Goal: Information Seeking & Learning: Understand process/instructions

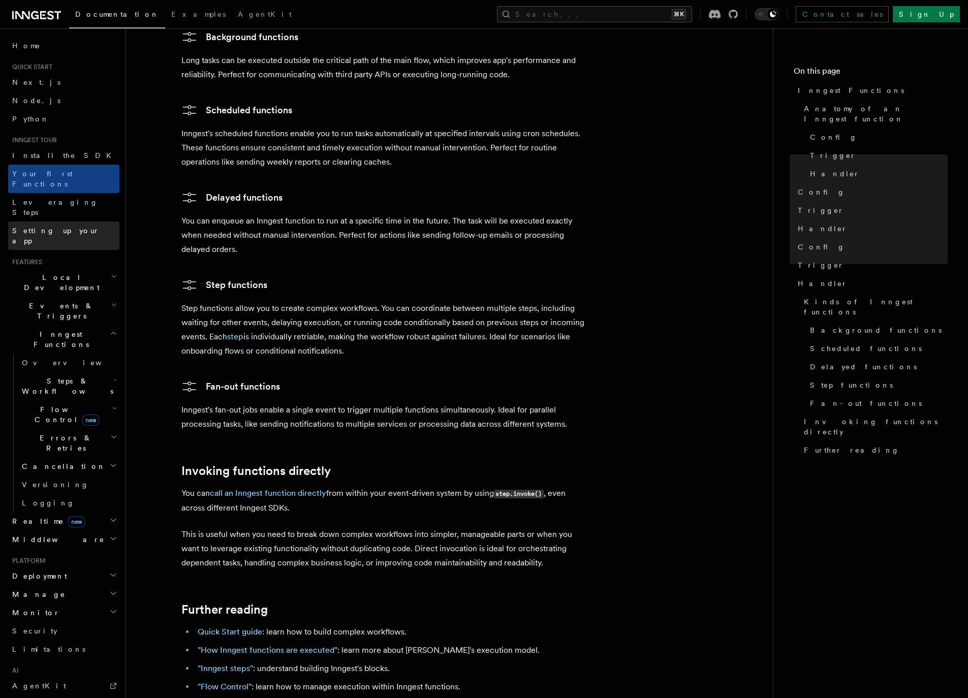
scroll to position [1511, 0]
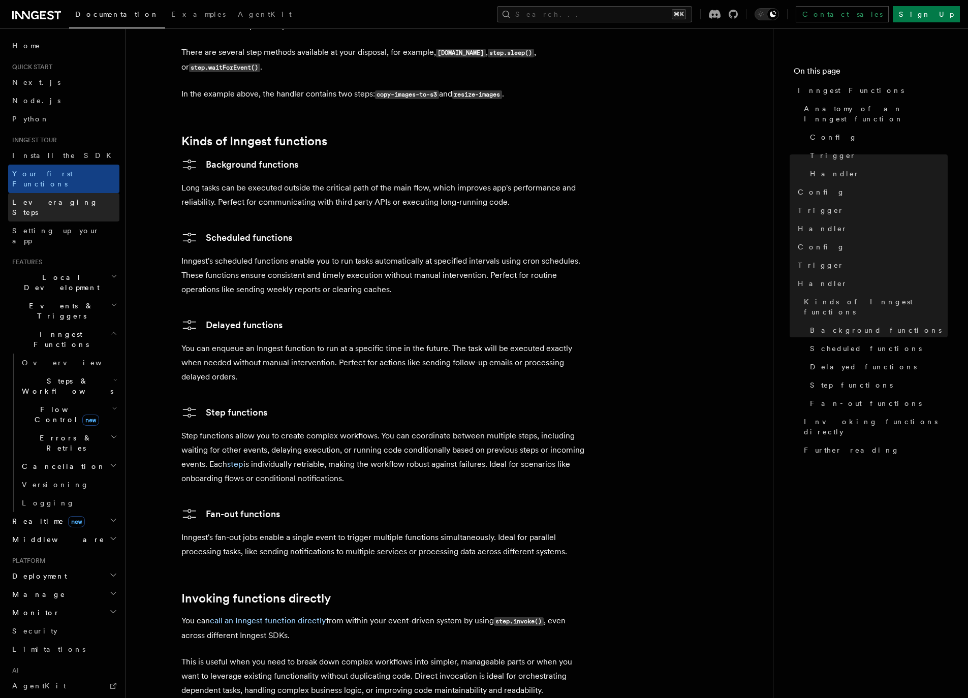
click at [52, 198] on span "Leveraging Steps" at bounding box center [55, 207] width 86 height 18
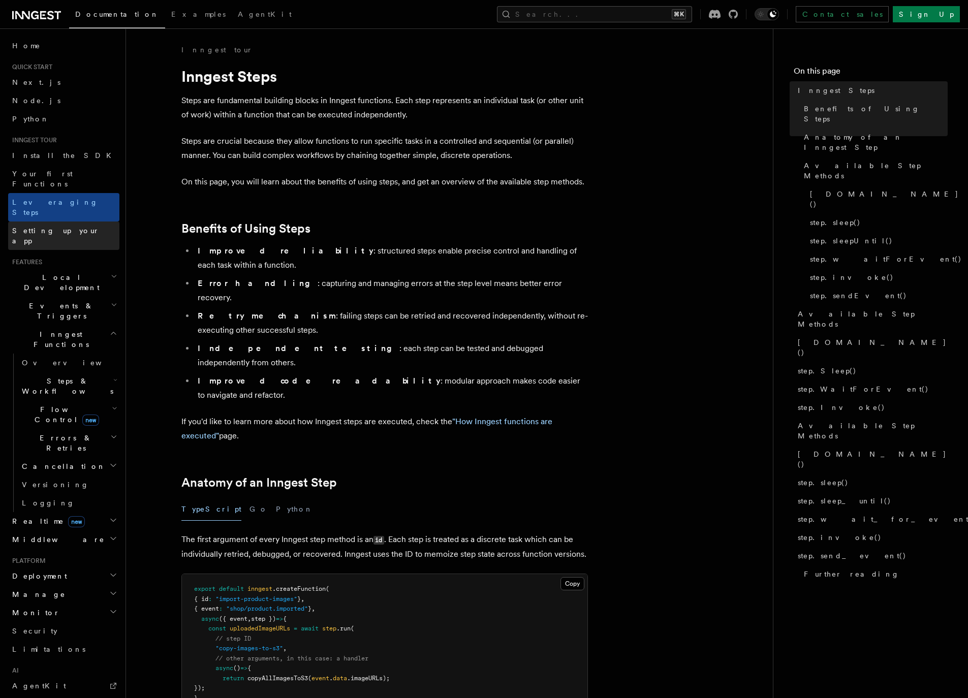
click at [59, 227] on span "Setting up your app" at bounding box center [55, 236] width 87 height 18
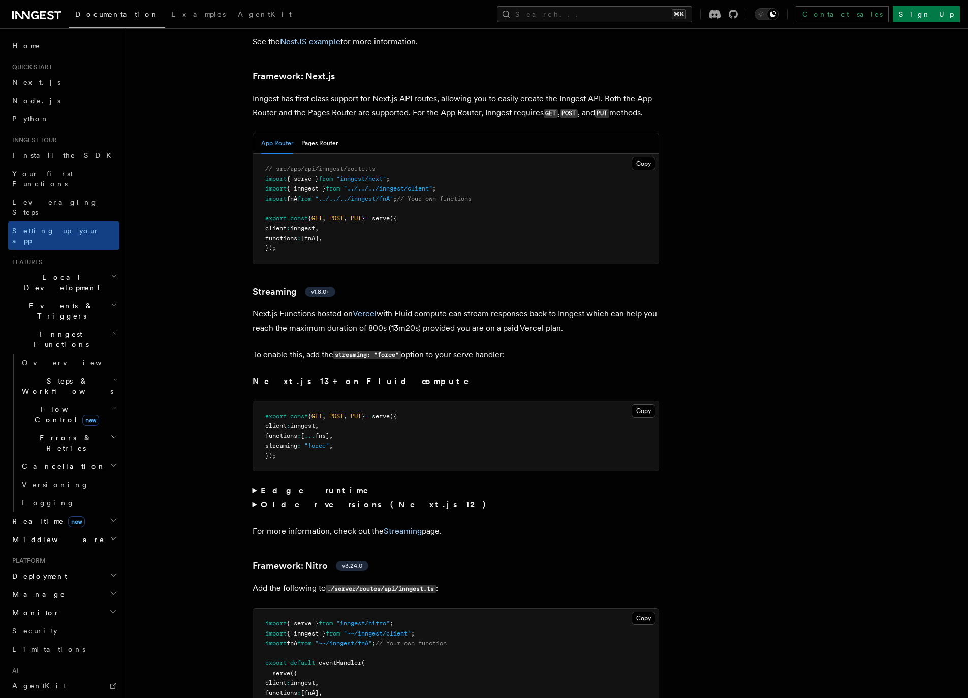
scroll to position [6248, 0]
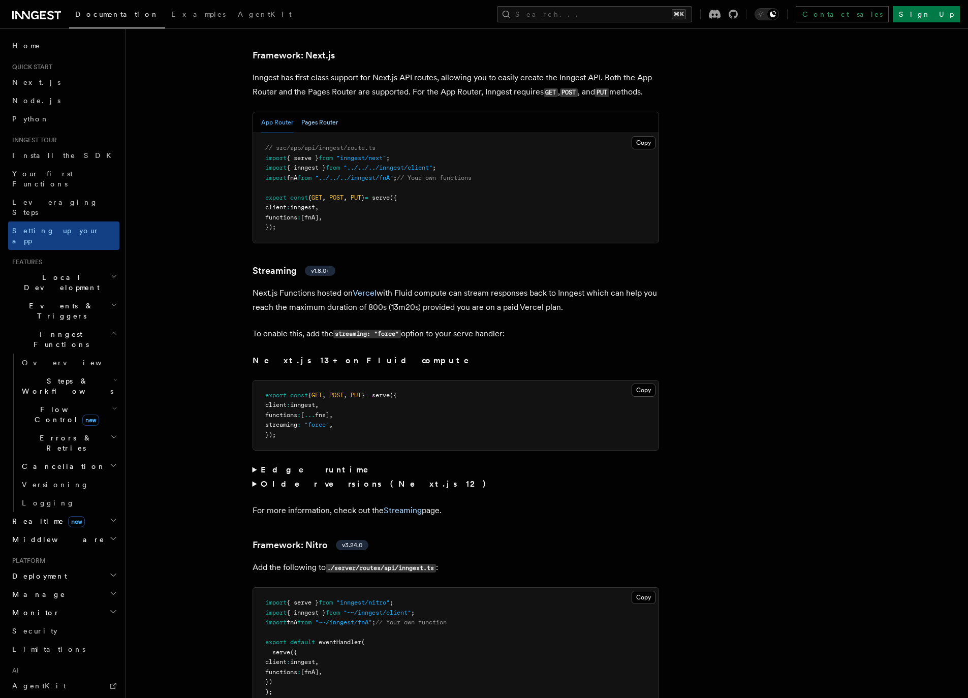
click at [313, 112] on button "Pages Router" at bounding box center [319, 122] width 37 height 21
click at [285, 112] on button "App Router" at bounding box center [277, 122] width 32 height 21
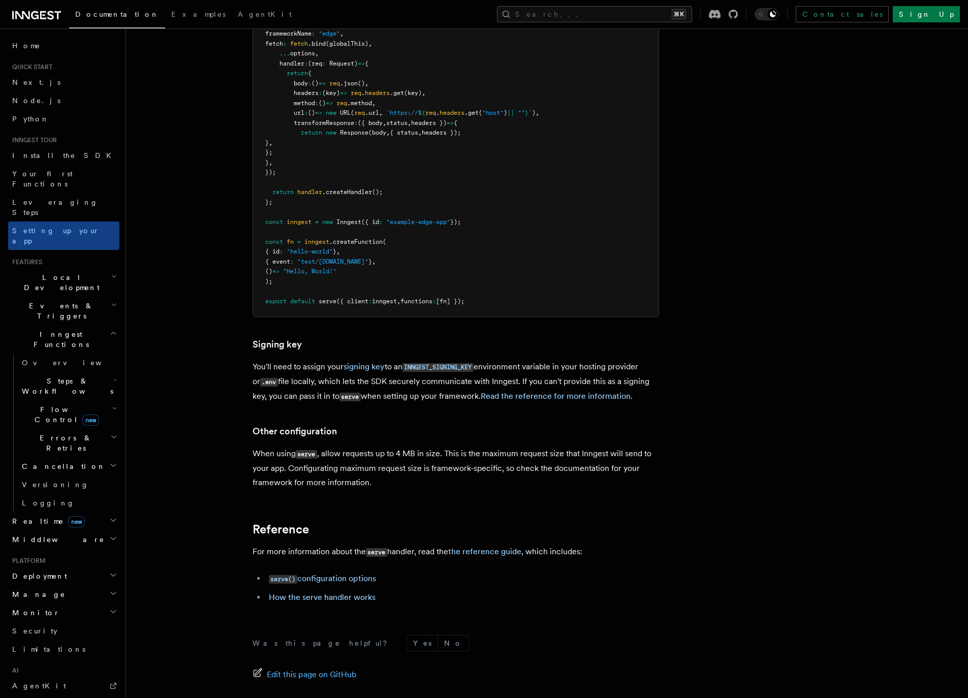
scroll to position [8329, 0]
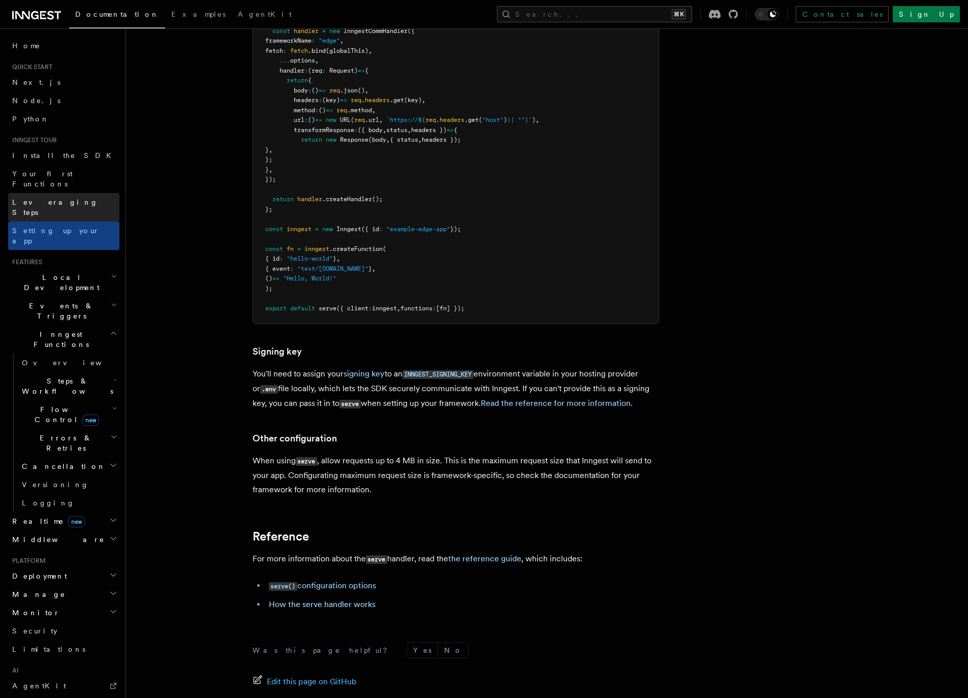
click at [44, 198] on span "Leveraging Steps" at bounding box center [55, 207] width 86 height 18
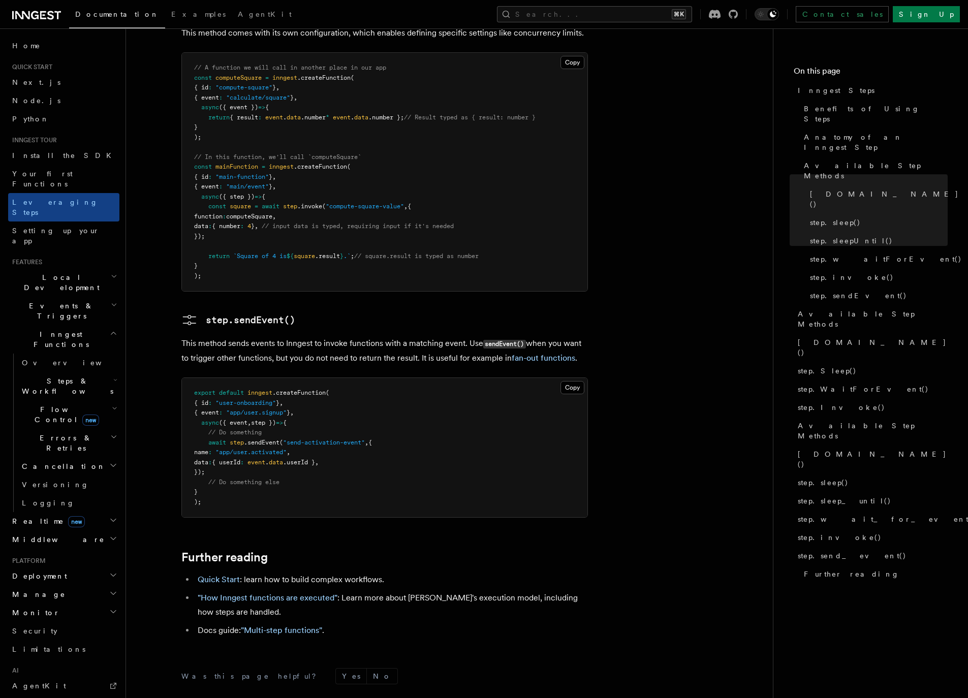
scroll to position [1982, 0]
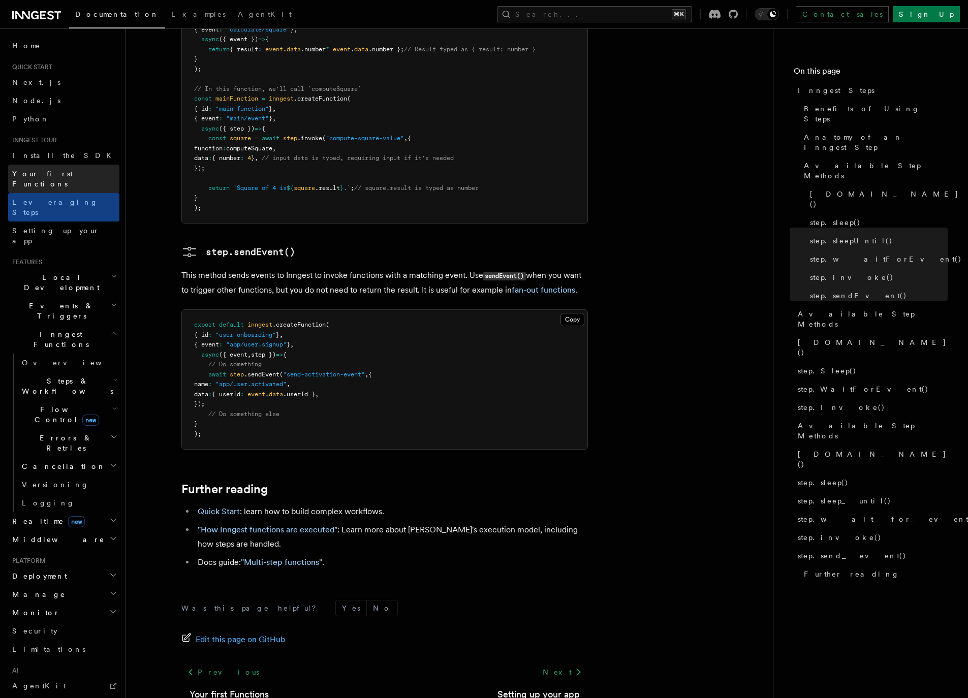
click at [56, 168] on link "Your first Functions" at bounding box center [63, 179] width 111 height 28
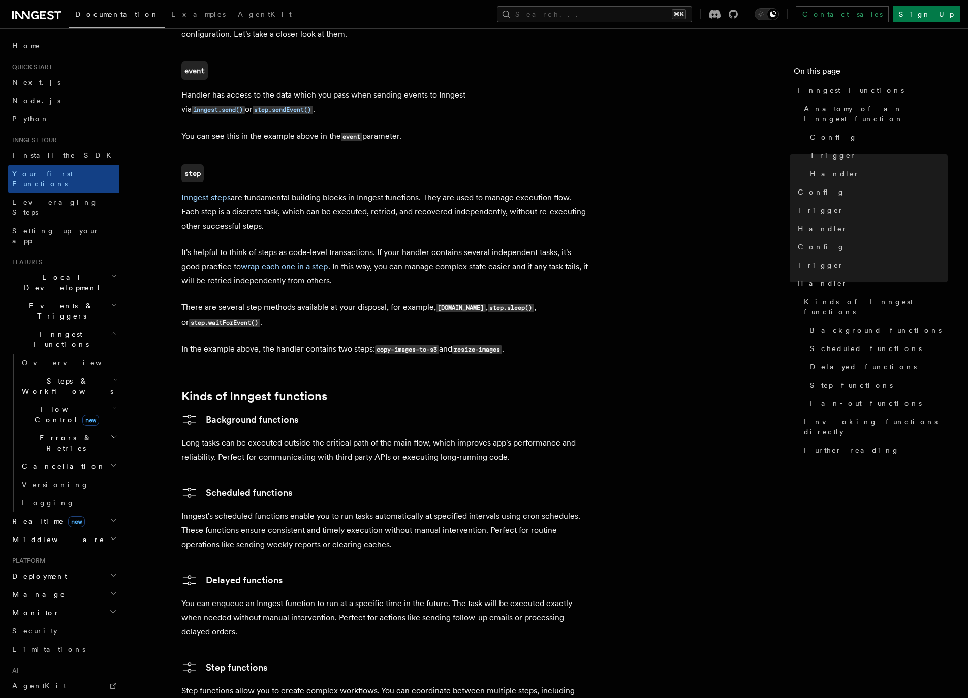
scroll to position [1724, 0]
